Goal: Task Accomplishment & Management: Use online tool/utility

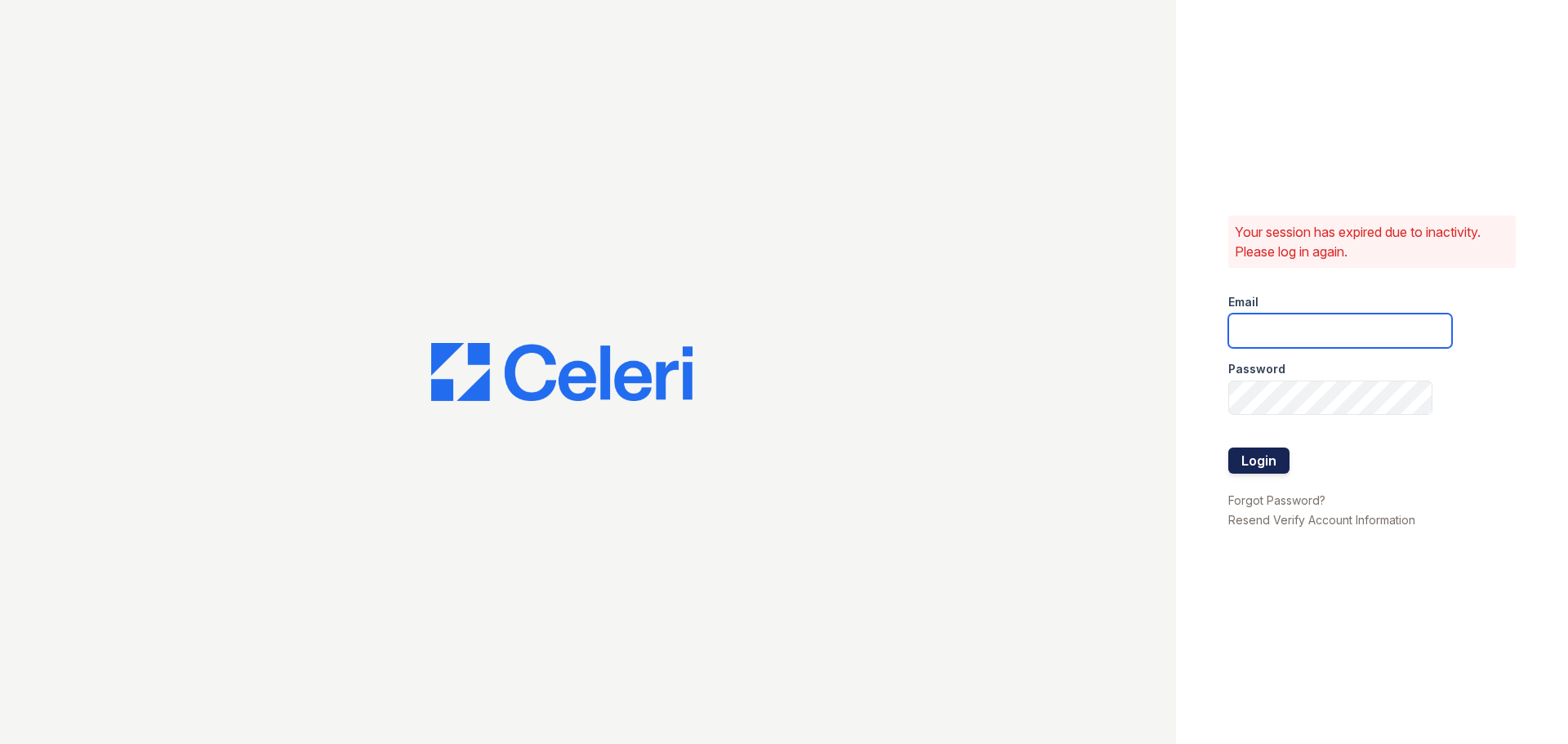
type input "[EMAIL_ADDRESS][DOMAIN_NAME]"
click at [1245, 454] on button "Login" at bounding box center [1259, 460] width 61 height 26
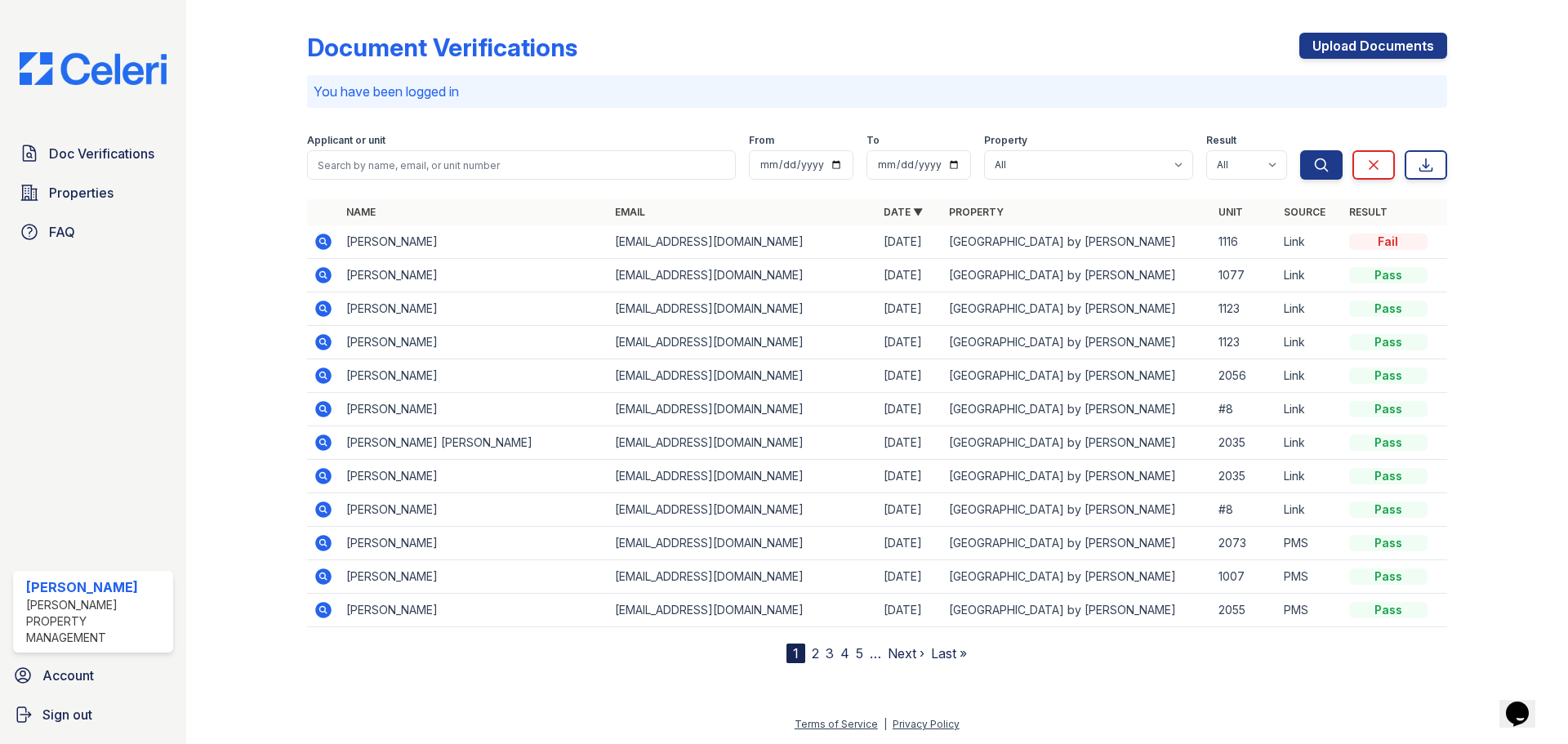
click at [324, 242] on icon at bounding box center [322, 240] width 5 height 5
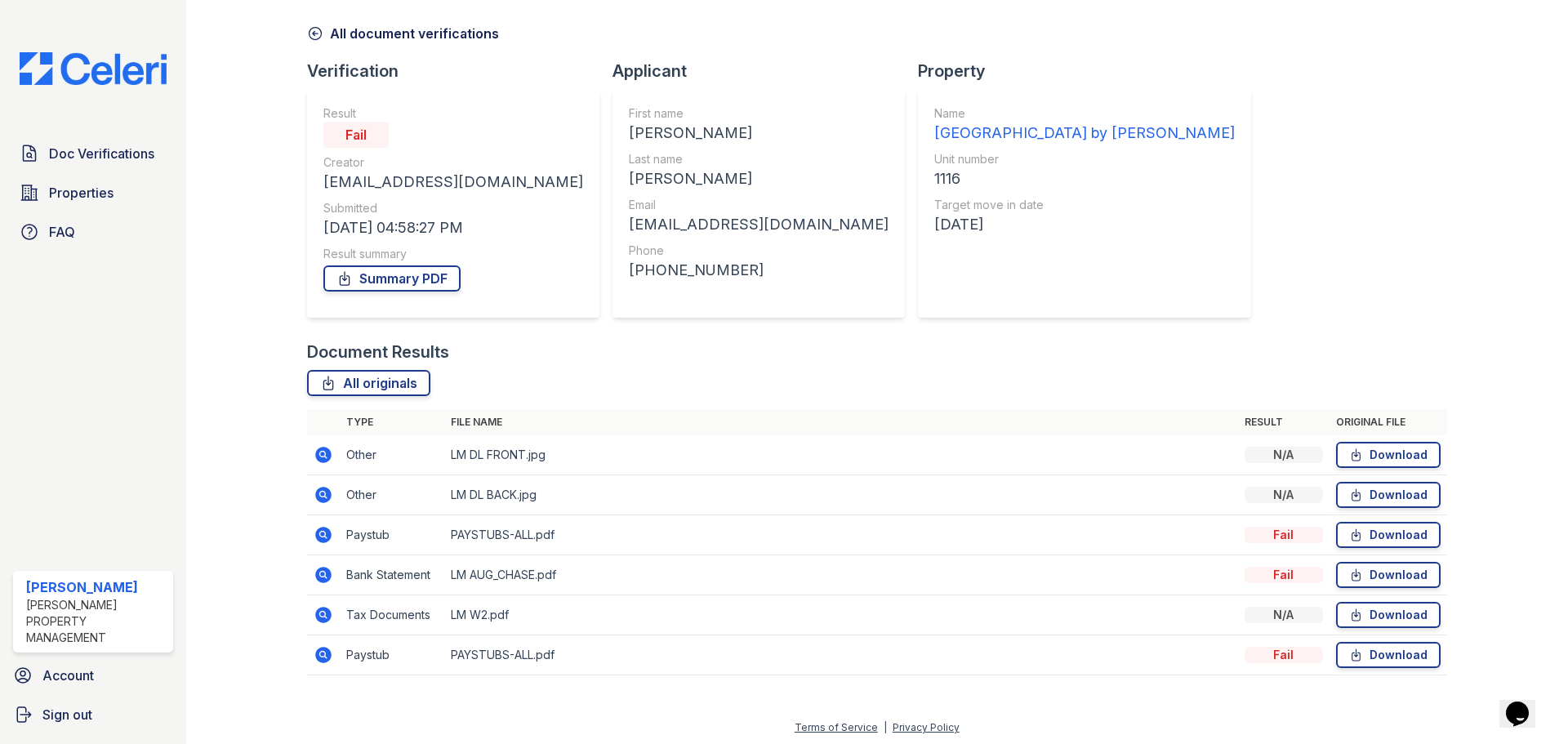
scroll to position [64, 0]
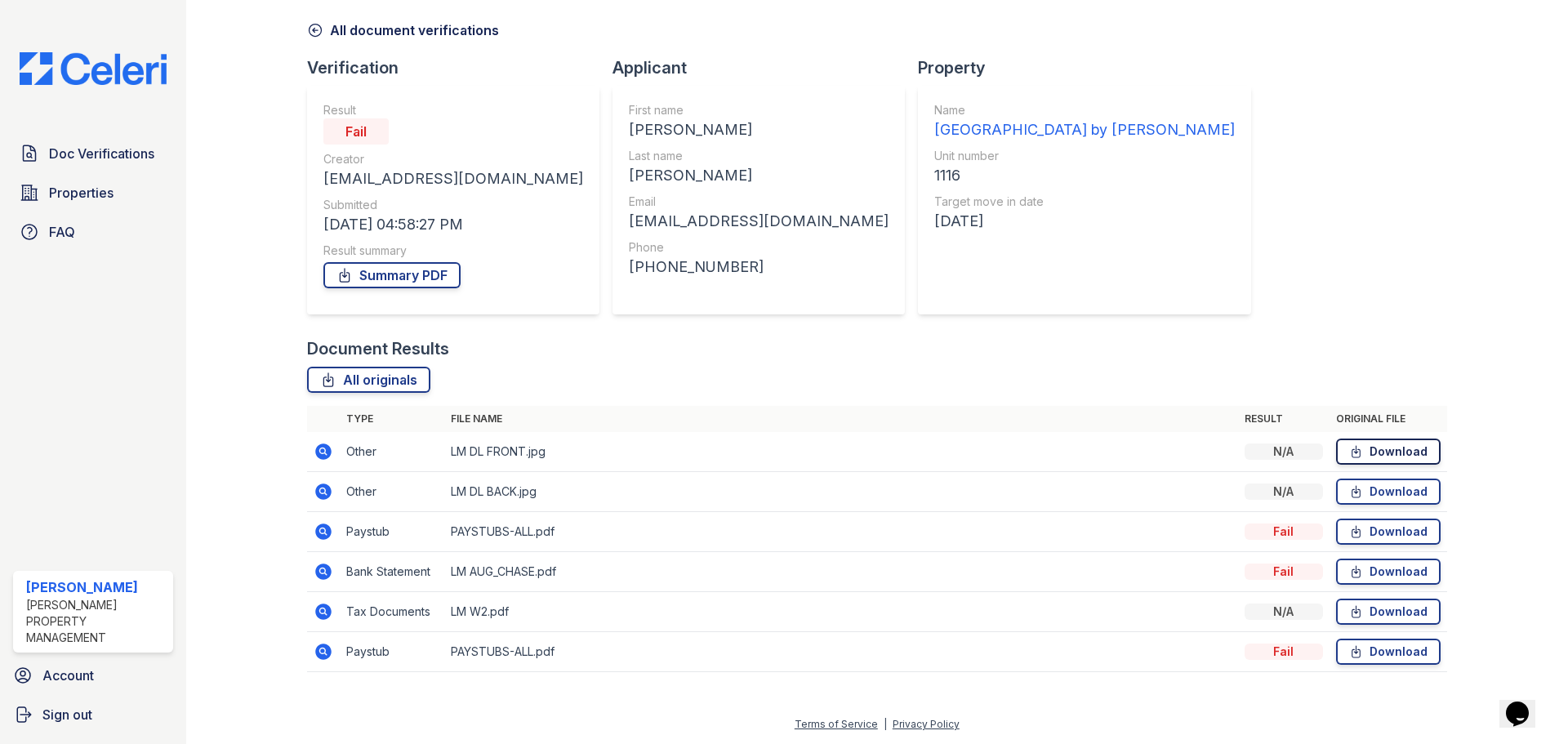
click at [1355, 447] on link "Download" at bounding box center [1389, 451] width 105 height 26
click at [1378, 537] on link "Download" at bounding box center [1389, 532] width 105 height 26
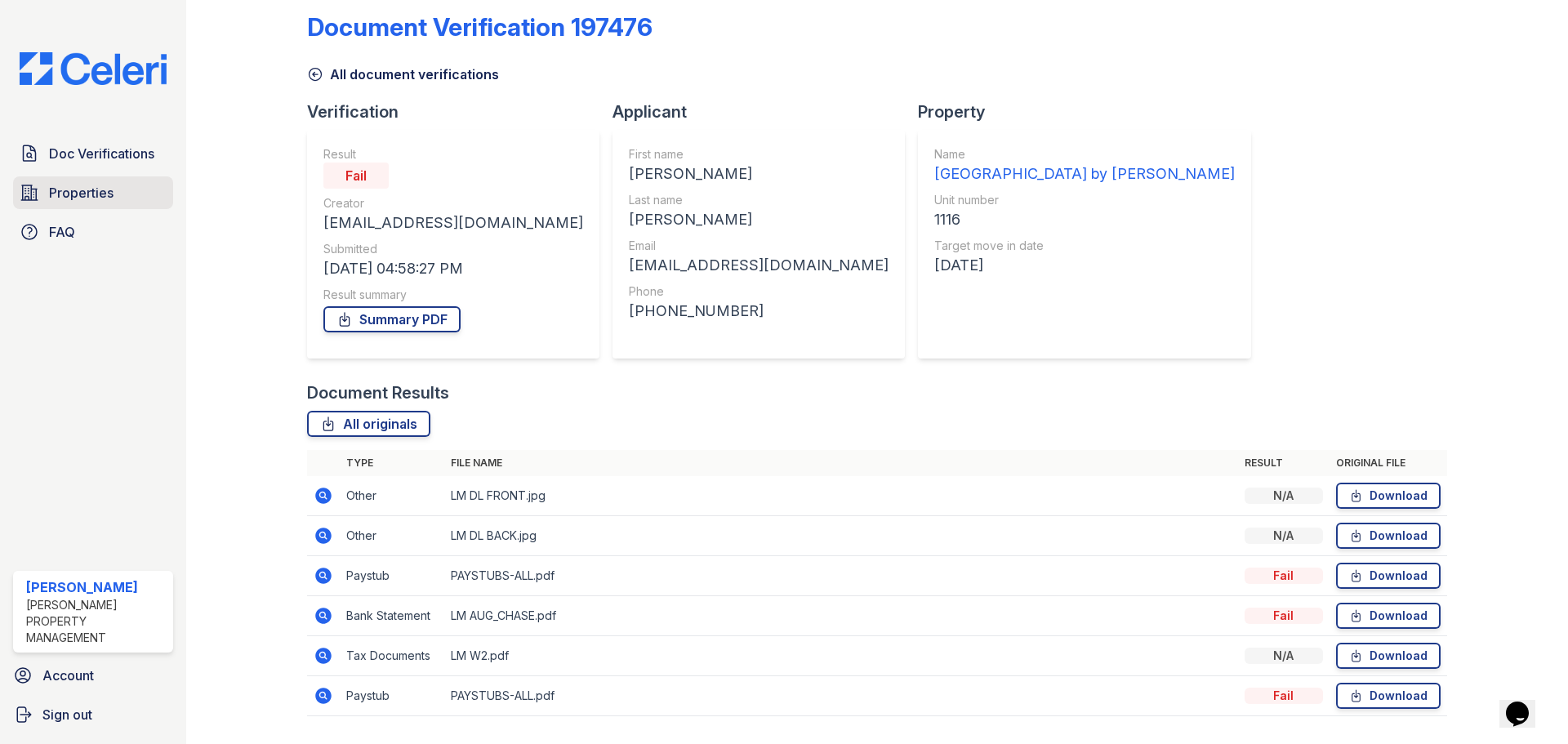
scroll to position [0, 0]
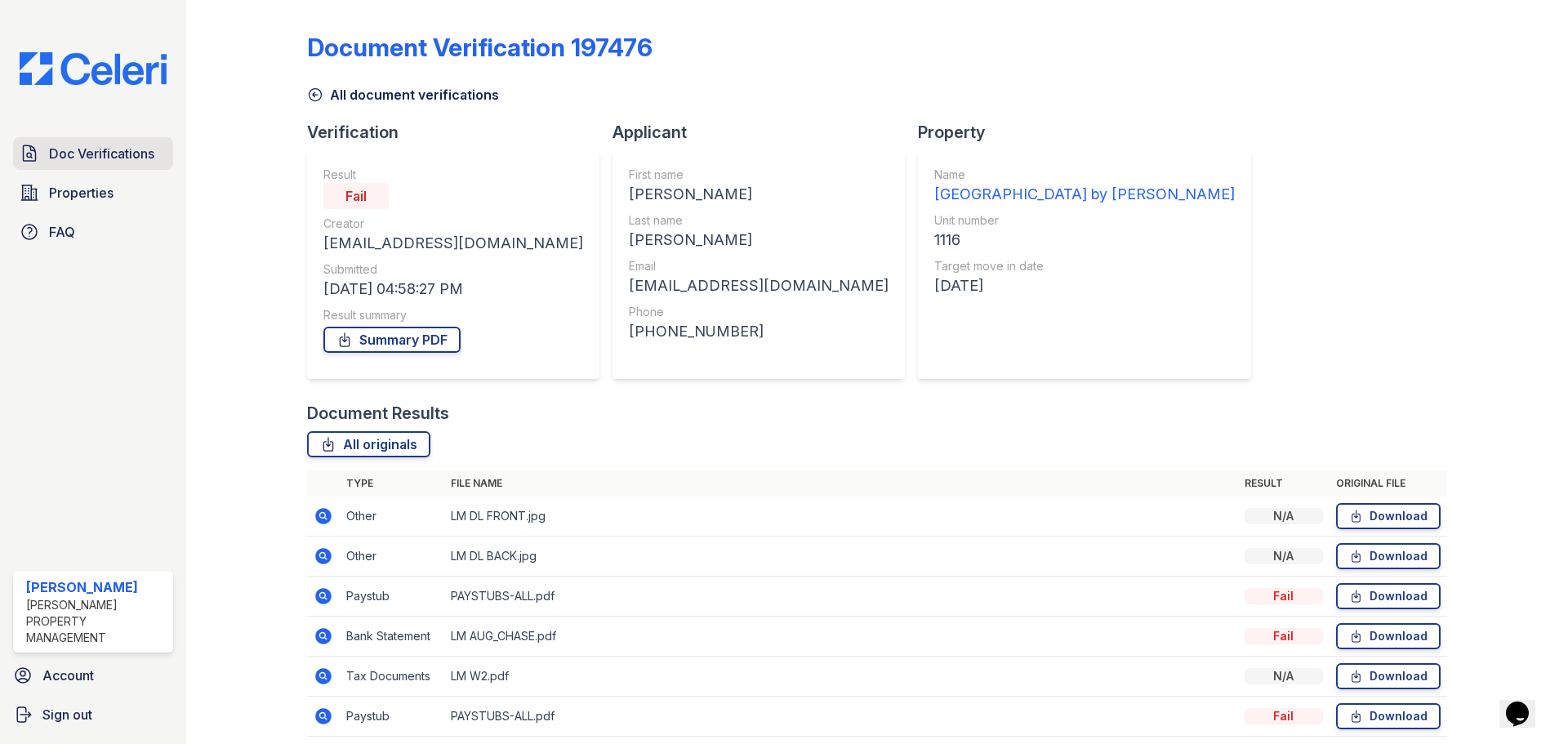
click at [53, 157] on span "Doc Verifications" at bounding box center [101, 154] width 106 height 20
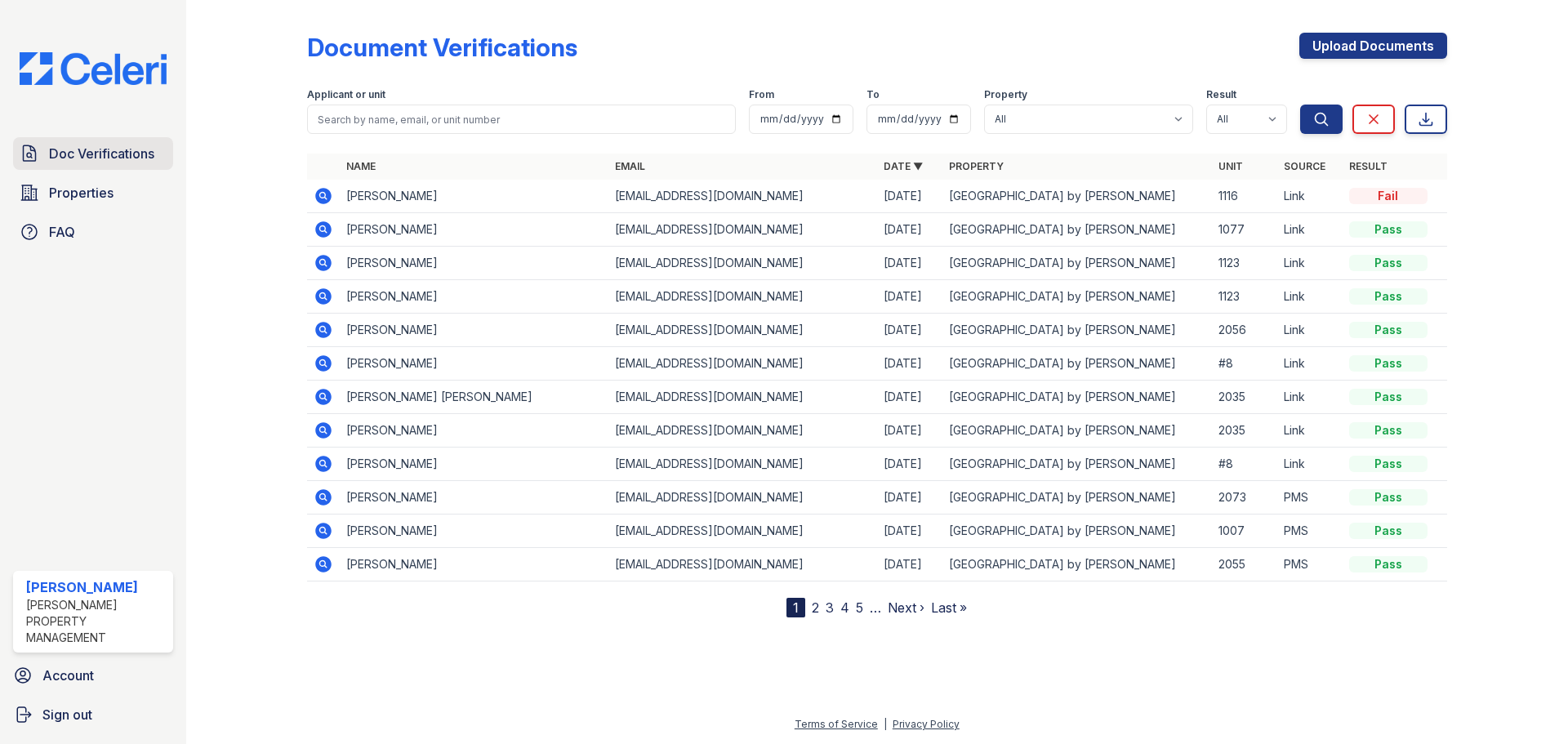
click at [72, 163] on span "Doc Verifications" at bounding box center [101, 154] width 106 height 20
click at [67, 192] on span "Properties" at bounding box center [80, 193] width 64 height 20
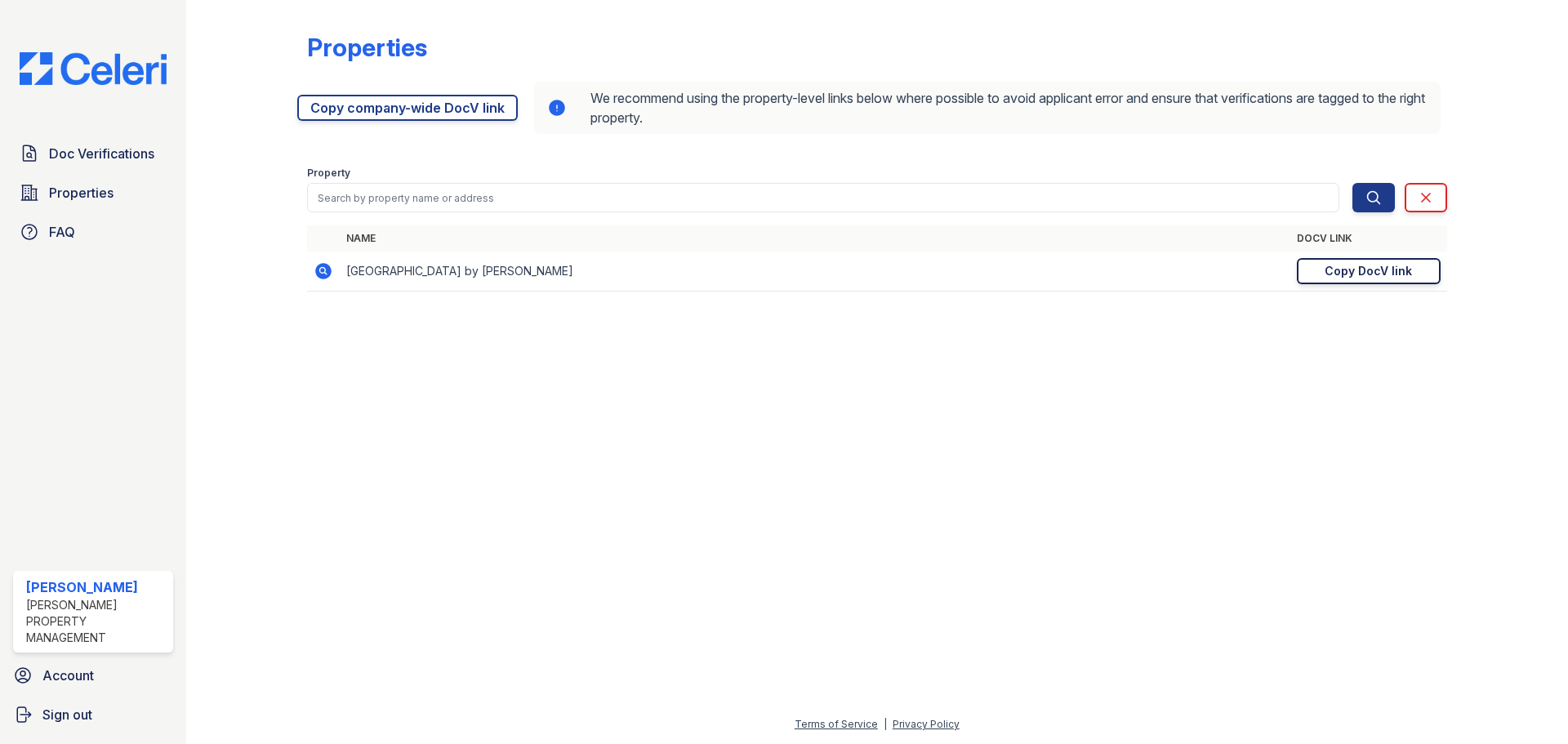
click at [1391, 265] on div "Copy DocV link" at bounding box center [1368, 271] width 88 height 16
click at [1381, 275] on div "Copy DocV link" at bounding box center [1368, 271] width 88 height 16
